Goal: Transaction & Acquisition: Purchase product/service

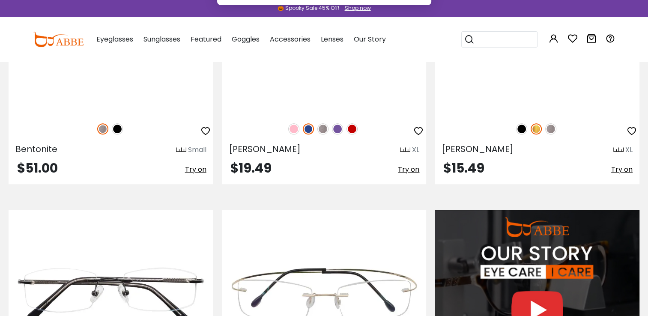
scroll to position [856, 0]
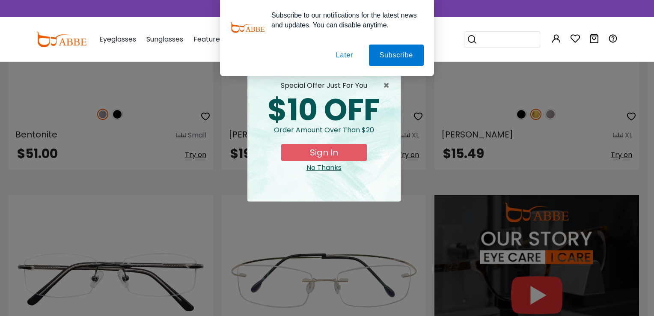
click at [331, 167] on div "No Thanks" at bounding box center [324, 168] width 140 height 10
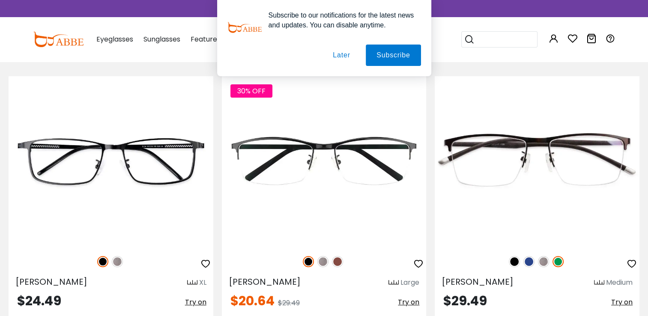
scroll to position [3126, 0]
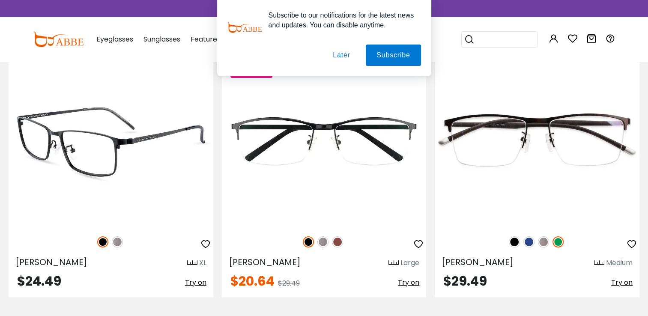
click at [120, 170] on img at bounding box center [111, 142] width 205 height 170
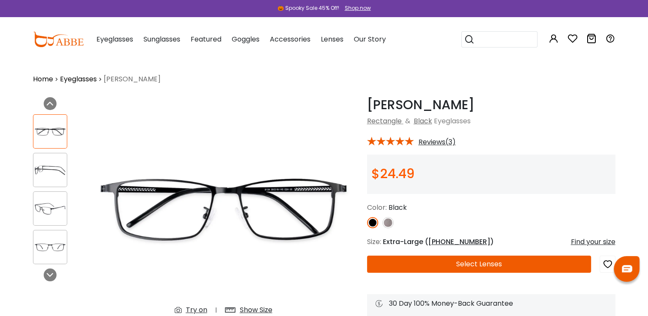
scroll to position [43, 0]
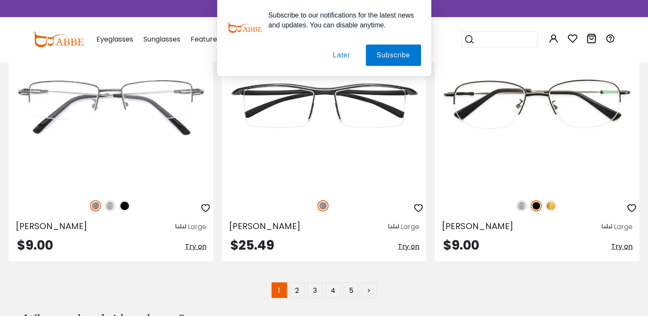
scroll to position [5353, 0]
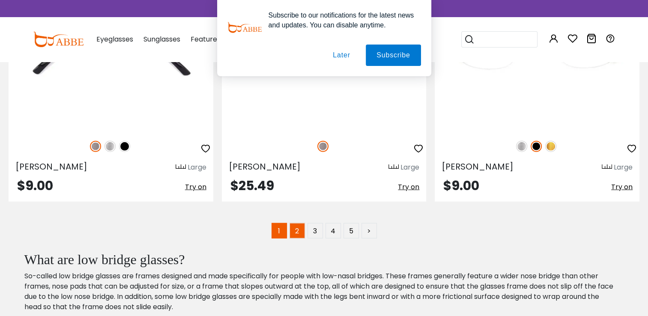
click at [295, 231] on link "2" at bounding box center [296, 230] width 15 height 15
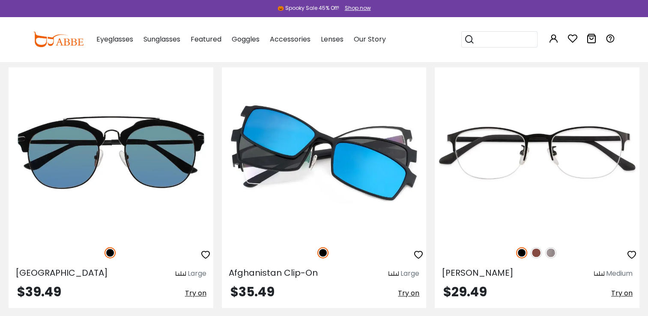
scroll to position [985, 0]
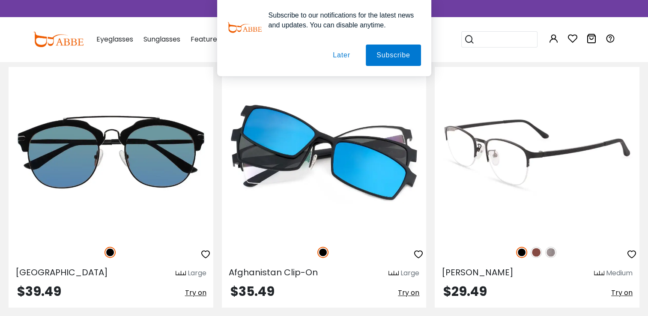
click at [537, 254] on img at bounding box center [536, 252] width 11 height 11
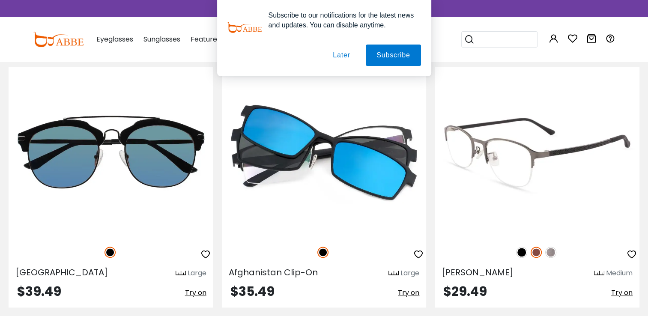
click at [550, 249] on img at bounding box center [550, 252] width 11 height 11
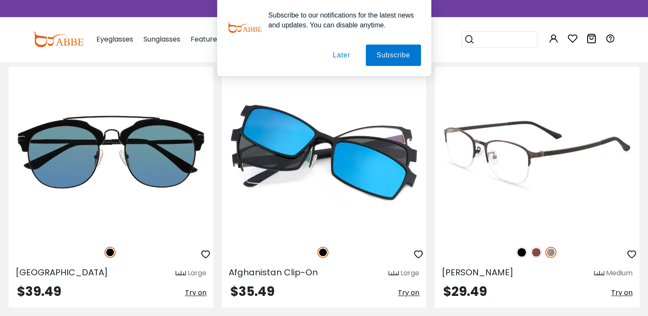
click at [620, 293] on span "Try on" at bounding box center [621, 293] width 21 height 10
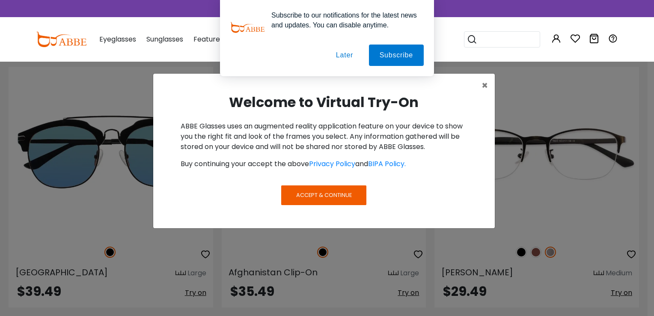
click at [329, 197] on span "Accept & Continue" at bounding box center [324, 195] width 56 height 8
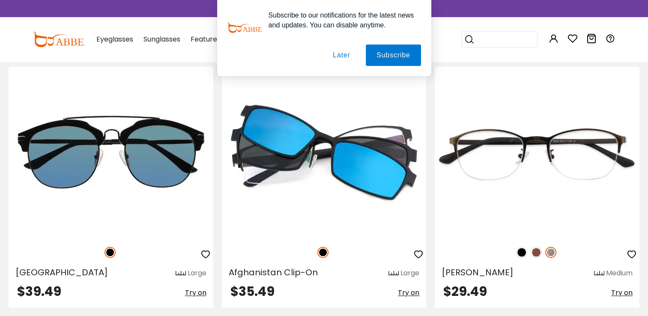
click at [337, 52] on button "Later" at bounding box center [341, 55] width 39 height 21
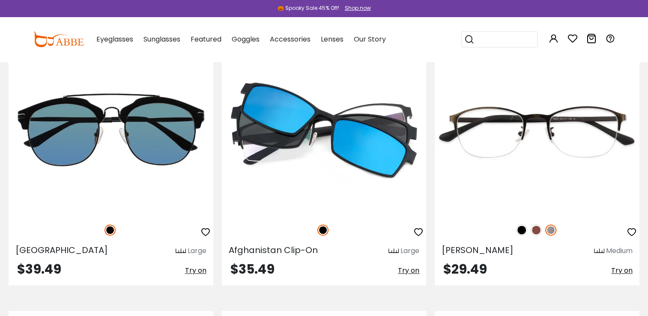
scroll to position [1028, 0]
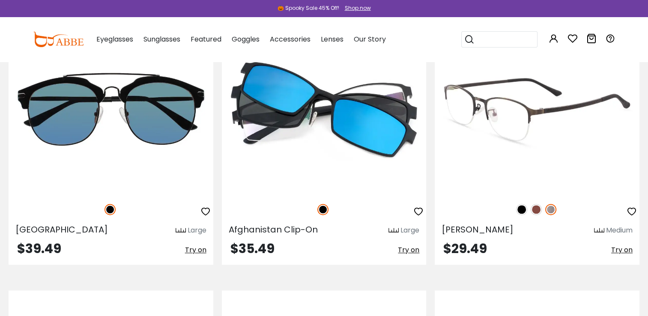
click at [624, 251] on span "Try on" at bounding box center [621, 250] width 21 height 10
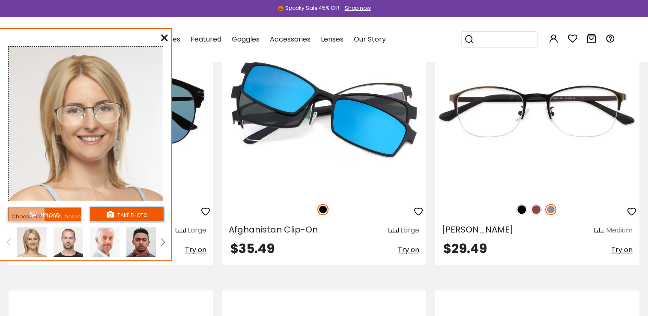
click at [119, 214] on button "take photo" at bounding box center [127, 214] width 74 height 14
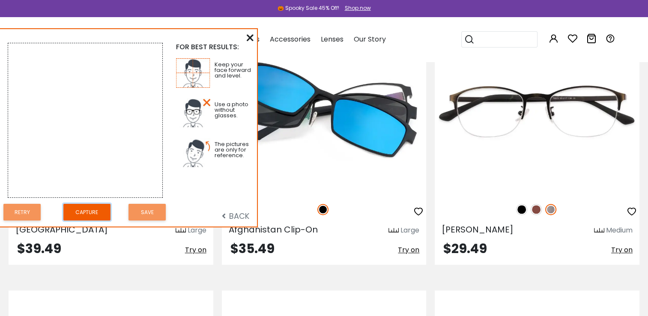
click at [93, 212] on button "Capture" at bounding box center [86, 212] width 47 height 17
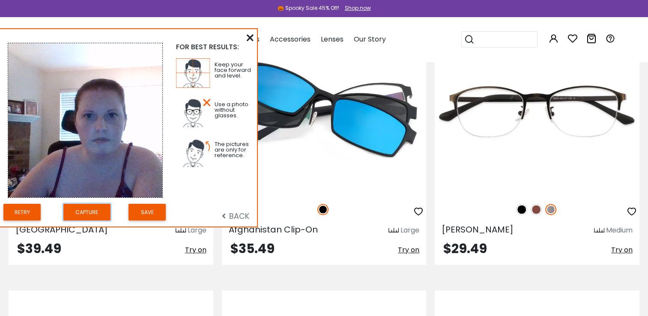
click at [147, 200] on div "FOR BEST RESULTS: Keep your face forward and level. Use a photo without glasses…" at bounding box center [128, 127] width 257 height 197
click at [146, 208] on button "Save" at bounding box center [146, 212] width 37 height 17
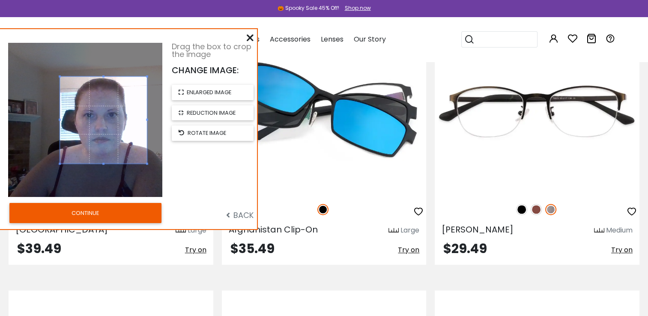
drag, startPoint x: 24, startPoint y: 179, endPoint x: 60, endPoint y: 156, distance: 43.1
click at [60, 156] on span at bounding box center [60, 120] width 2 height 87
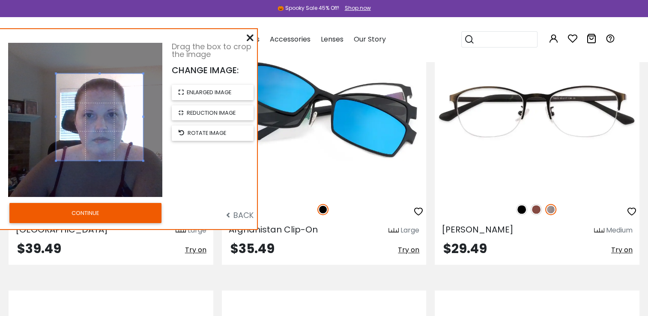
drag, startPoint x: 75, startPoint y: 142, endPoint x: 72, endPoint y: 139, distance: 4.9
click at [72, 139] on span at bounding box center [99, 117] width 87 height 87
click at [89, 209] on button "CONTINUE" at bounding box center [85, 213] width 152 height 20
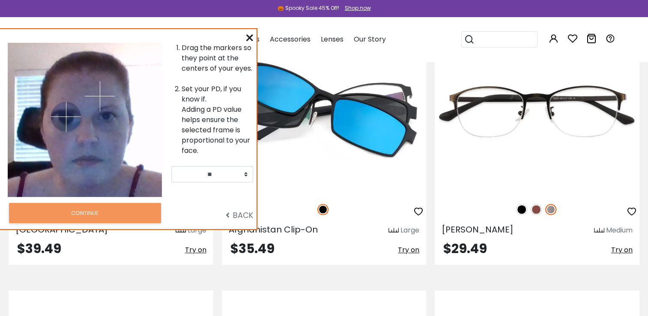
drag, startPoint x: 58, startPoint y: 94, endPoint x: 66, endPoint y: 116, distance: 24.1
click at [66, 116] on img at bounding box center [66, 117] width 30 height 30
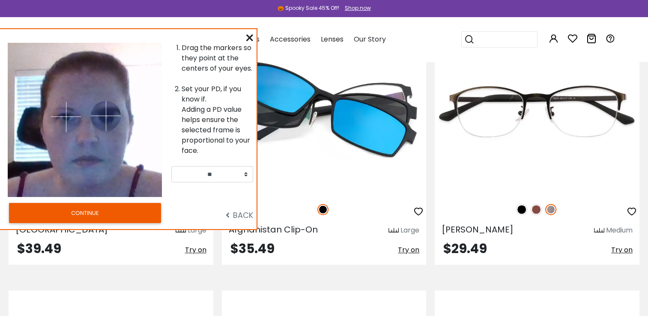
drag, startPoint x: 101, startPoint y: 95, endPoint x: 106, endPoint y: 116, distance: 21.2
click at [106, 116] on img at bounding box center [106, 116] width 30 height 30
click at [227, 176] on select "** ** ** ** ** ** ** ** ** ** ** ** ** ** ** ** ** ** ** ** ** ** ** ** ** ** *…" at bounding box center [212, 174] width 82 height 16
select select "**"
click at [171, 166] on select "** ** ** ** ** ** ** ** ** ** ** ** ** ** ** ** ** ** ** ** ** ** ** ** ** ** *…" at bounding box center [212, 174] width 82 height 16
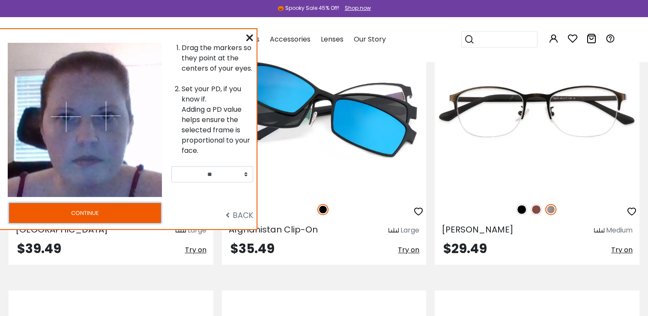
click at [95, 210] on button "CONTINUE" at bounding box center [85, 213] width 152 height 20
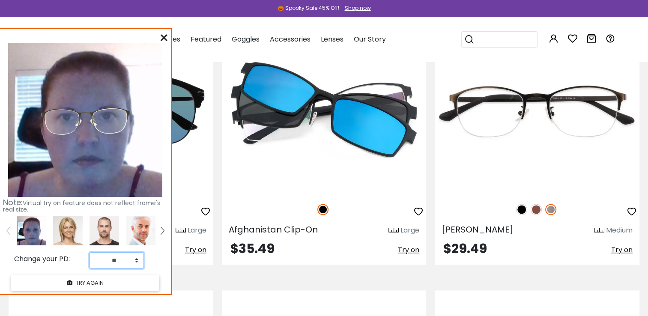
click at [129, 256] on select "** ** ** ** ** ** ** ** ** ** ** ** ** ** ** ** ** ** ** ** ** ** ** ** ** ** *…" at bounding box center [116, 260] width 54 height 16
select select "**"
click at [89, 252] on select "** ** ** ** ** ** ** ** ** ** ** ** ** ** ** ** ** ** ** ** ** ** ** ** ** ** *…" at bounding box center [116, 260] width 54 height 16
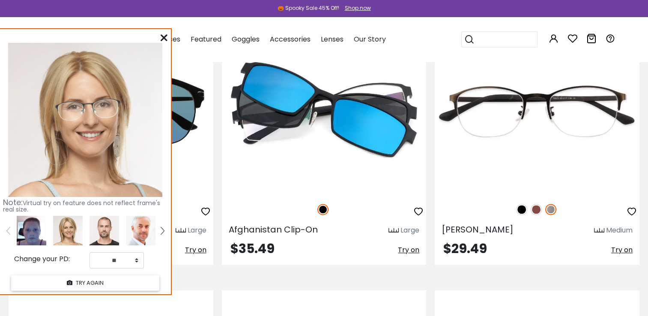
click at [26, 227] on img at bounding box center [32, 231] width 30 height 30
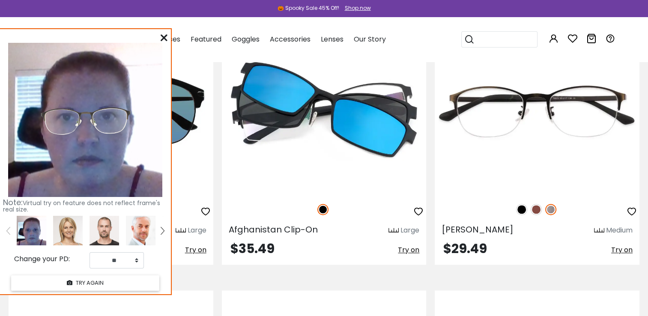
click at [162, 36] on icon at bounding box center [164, 37] width 7 height 7
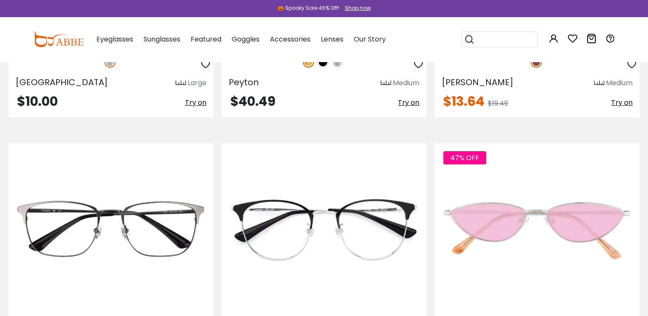
scroll to position [3383, 0]
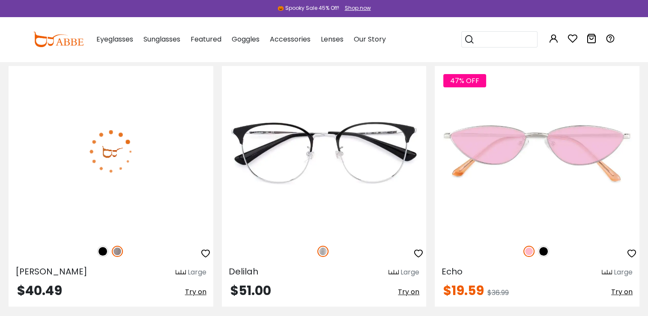
click at [99, 253] on img at bounding box center [102, 251] width 11 height 11
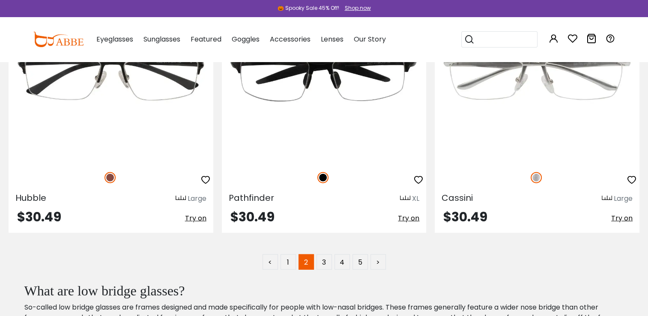
scroll to position [5353, 0]
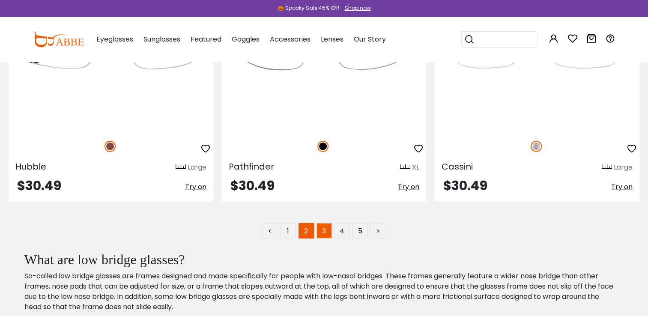
click at [322, 236] on link "3" at bounding box center [323, 230] width 15 height 15
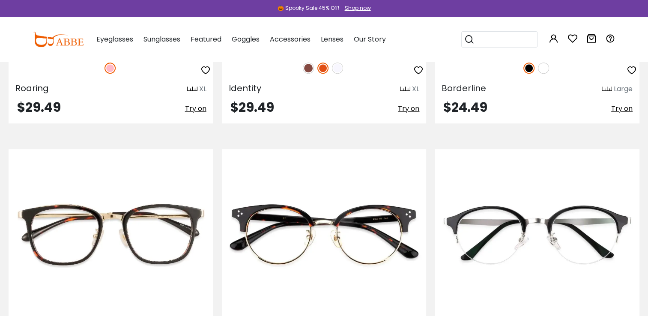
scroll to position [985, 0]
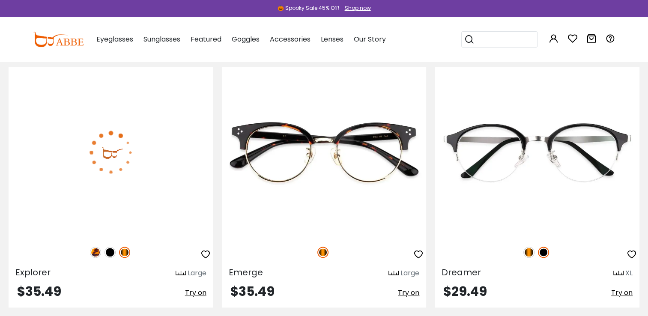
click at [110, 253] on img at bounding box center [109, 252] width 11 height 11
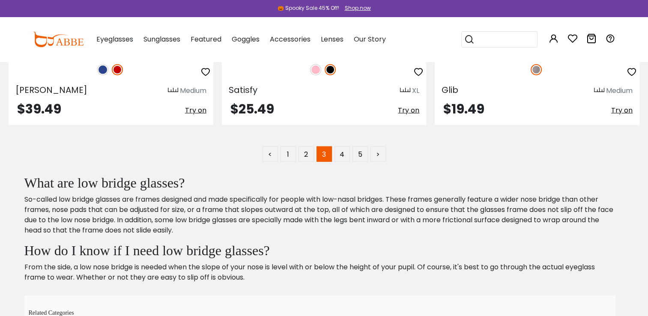
scroll to position [5481, 0]
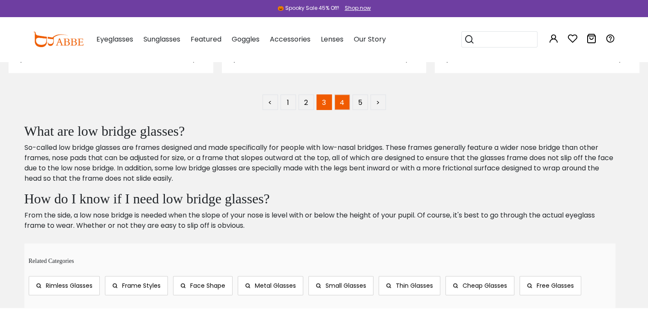
click at [343, 105] on link "4" at bounding box center [341, 102] width 15 height 15
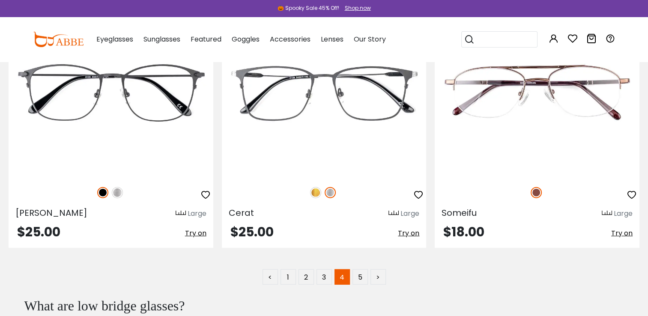
scroll to position [5310, 0]
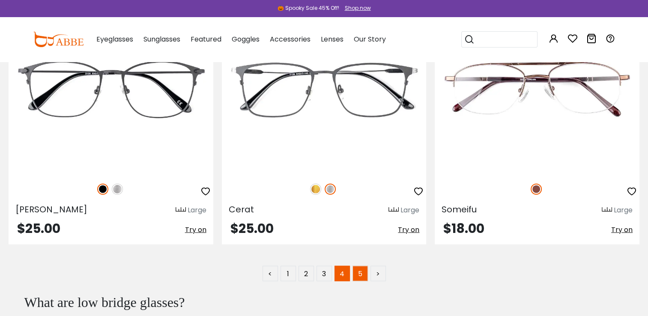
click at [359, 276] on link "5" at bounding box center [359, 273] width 15 height 15
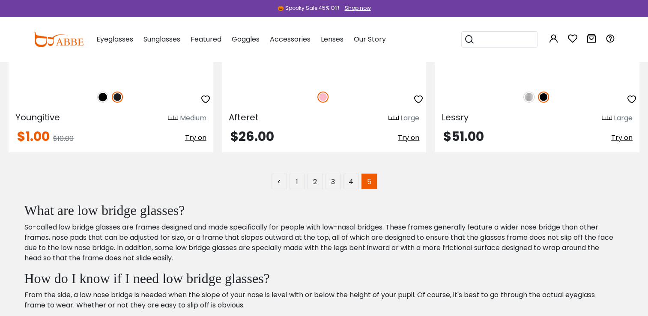
scroll to position [2227, 0]
